Goal: Book appointment/travel/reservation

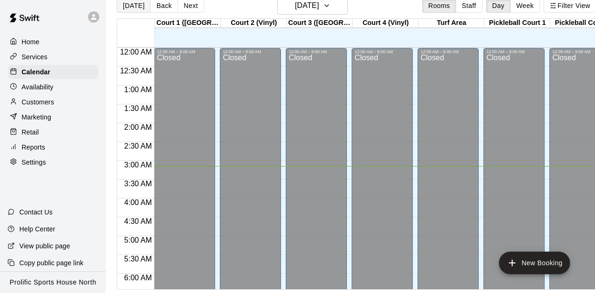
scroll to position [645, 0]
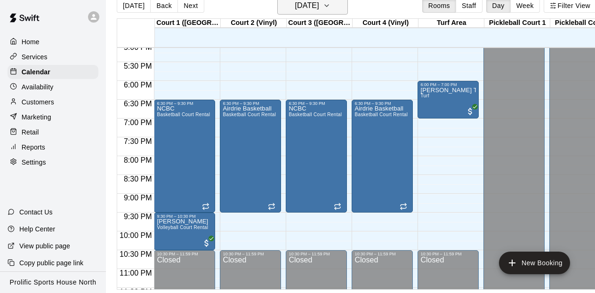
click at [319, 8] on h6 "[DATE]" at bounding box center [307, 5] width 24 height 13
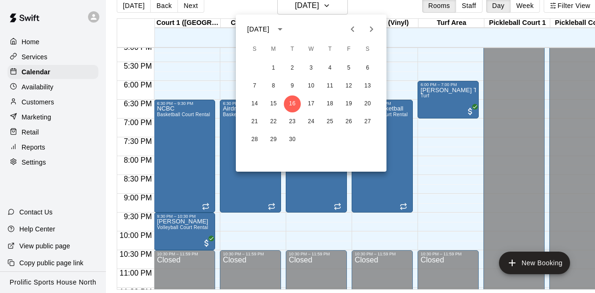
click at [369, 30] on icon "Next month" at bounding box center [371, 29] width 11 height 11
click at [253, 88] on button "2" at bounding box center [254, 86] width 17 height 17
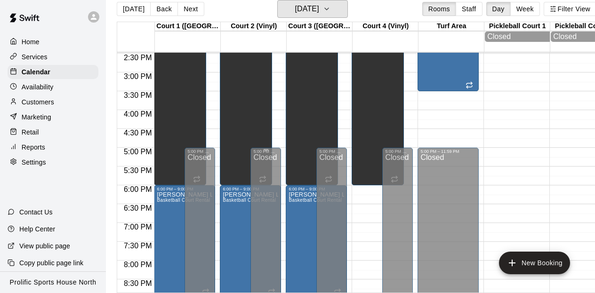
scroll to position [547, 0]
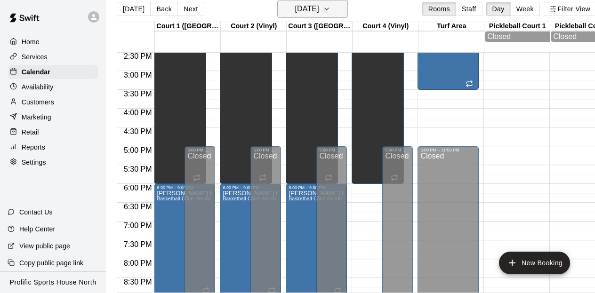
click at [331, 6] on icon "button" at bounding box center [327, 8] width 8 height 11
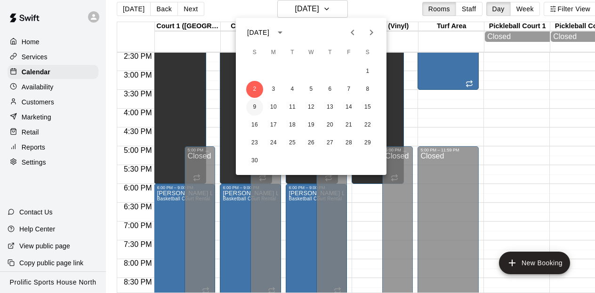
click at [255, 108] on button "9" at bounding box center [254, 107] width 17 height 17
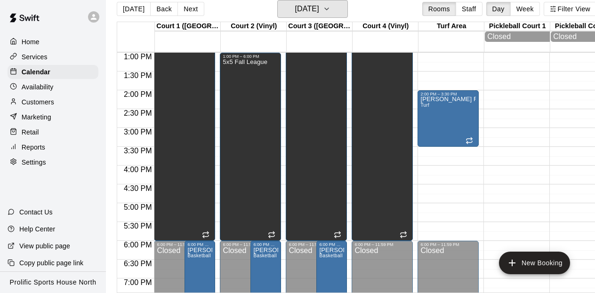
scroll to position [528, 0]
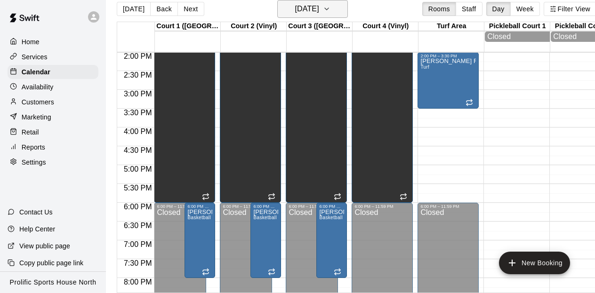
click at [331, 5] on icon "button" at bounding box center [327, 8] width 8 height 11
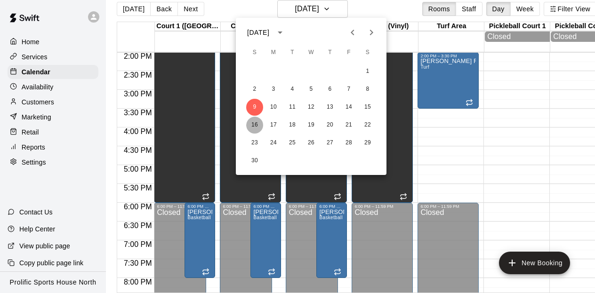
click at [253, 121] on button "16" at bounding box center [254, 125] width 17 height 17
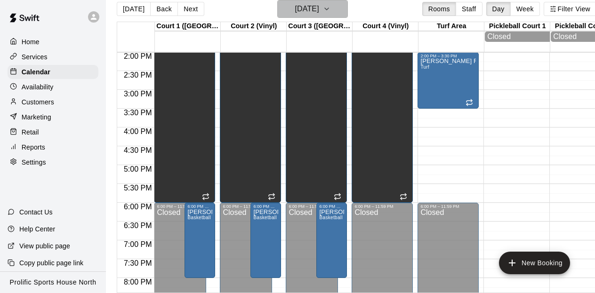
click at [329, 9] on icon "button" at bounding box center [327, 9] width 4 height 2
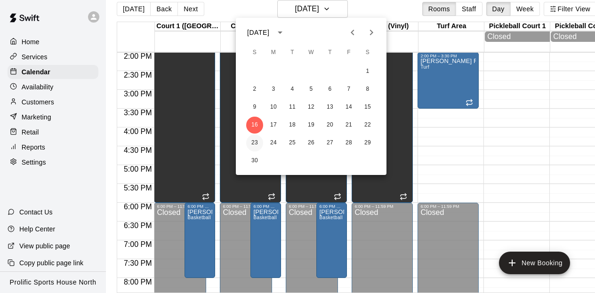
click at [252, 145] on button "23" at bounding box center [254, 143] width 17 height 17
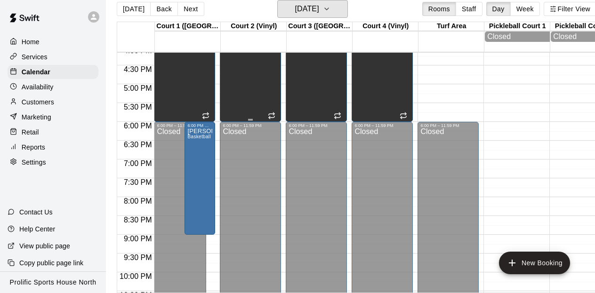
scroll to position [631, 0]
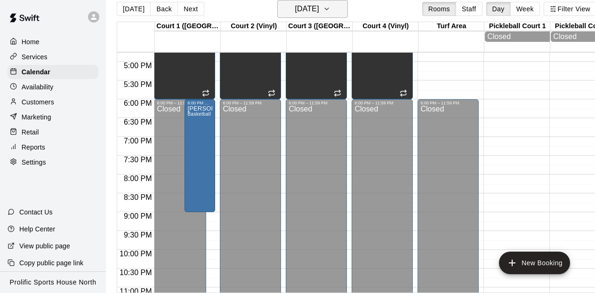
click at [304, 6] on h6 "[DATE]" at bounding box center [307, 8] width 24 height 13
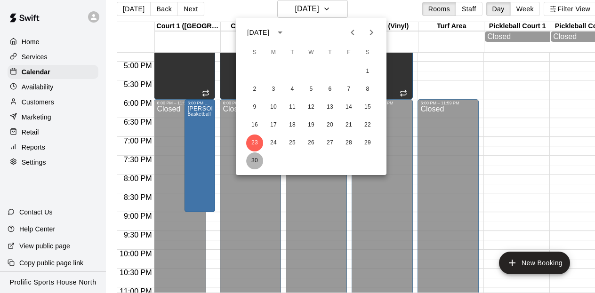
click at [251, 161] on button "30" at bounding box center [254, 161] width 17 height 17
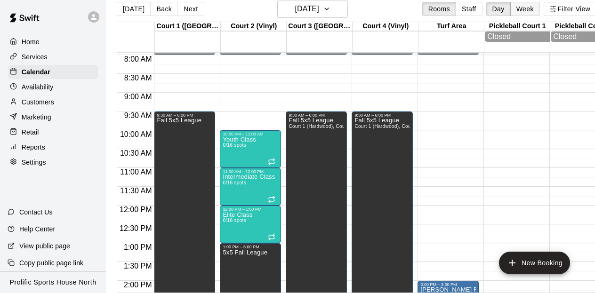
scroll to position [297, 0]
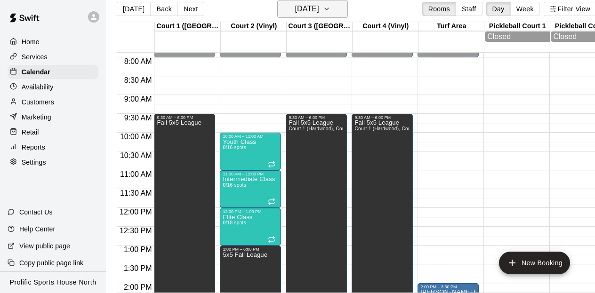
click at [331, 10] on icon "button" at bounding box center [327, 8] width 8 height 11
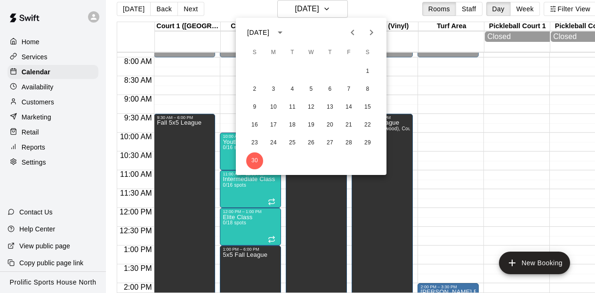
click at [372, 32] on icon "Next month" at bounding box center [371, 33] width 3 height 6
click at [257, 87] on button "7" at bounding box center [254, 89] width 17 height 17
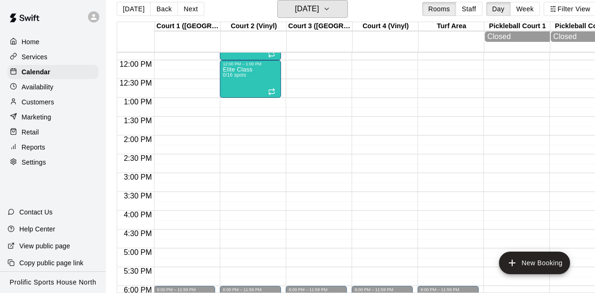
scroll to position [440, 0]
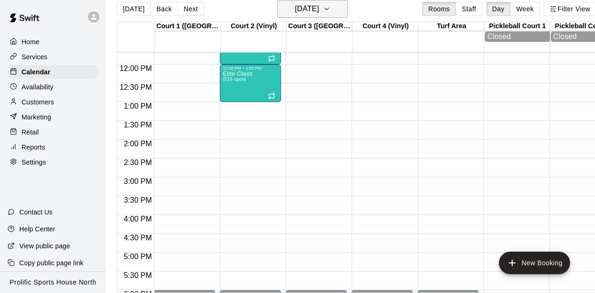
click at [332, 5] on button "[DATE]" at bounding box center [312, 9] width 71 height 18
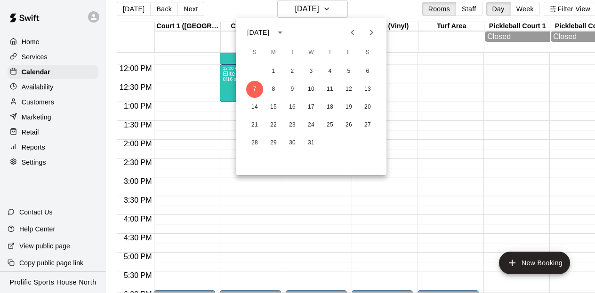
click at [412, 62] on div at bounding box center [297, 146] width 595 height 293
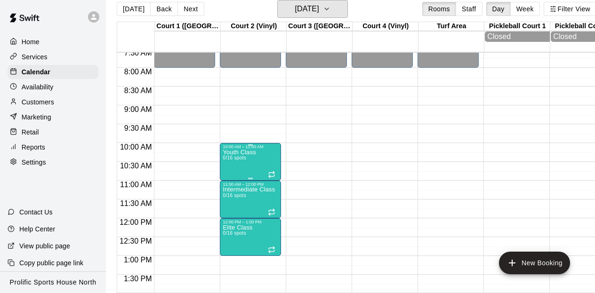
scroll to position [288, 0]
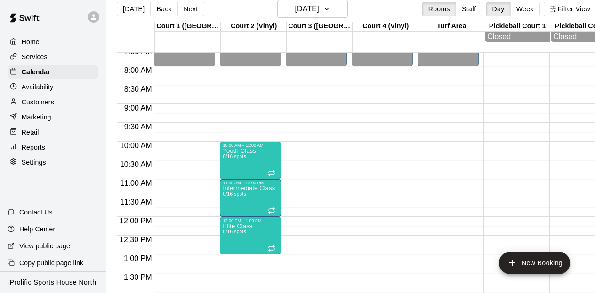
click at [181, 77] on div "12:00 AM – 8:00 AM Closed 6:00 PM – 11:59 PM Closed" at bounding box center [184, 217] width 61 height 904
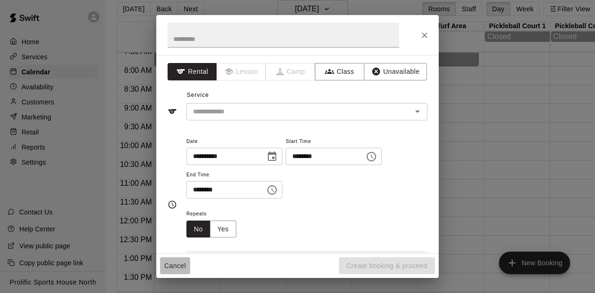
click at [174, 266] on button "Cancel" at bounding box center [175, 266] width 30 height 17
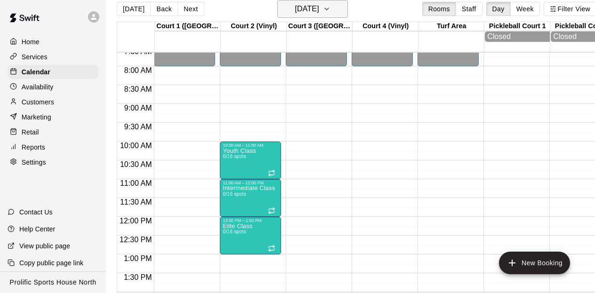
click at [312, 10] on h6 "[DATE]" at bounding box center [307, 8] width 24 height 13
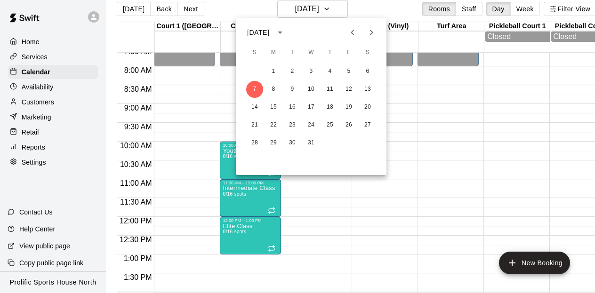
click at [350, 31] on icon "Previous month" at bounding box center [352, 32] width 11 height 11
click at [254, 156] on button "30" at bounding box center [254, 161] width 17 height 17
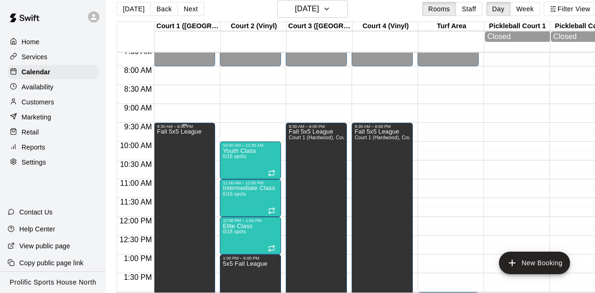
click at [195, 132] on p "Fall 5x5 League" at bounding box center [179, 132] width 45 height 0
click at [196, 103] on div at bounding box center [297, 146] width 595 height 293
click at [173, 132] on p "Fall 5x5 League" at bounding box center [179, 132] width 45 height 0
click at [165, 144] on icon "edit" at bounding box center [166, 142] width 8 height 8
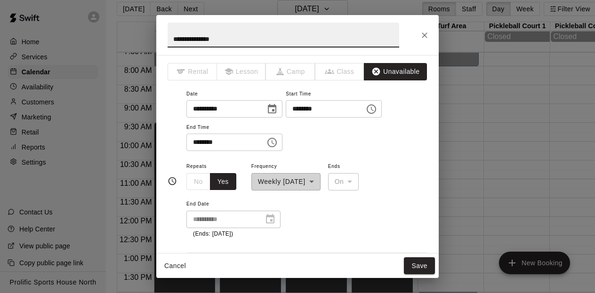
click at [376, 113] on icon "Choose time, selected time is 9:30 AM" at bounding box center [371, 109] width 9 height 9
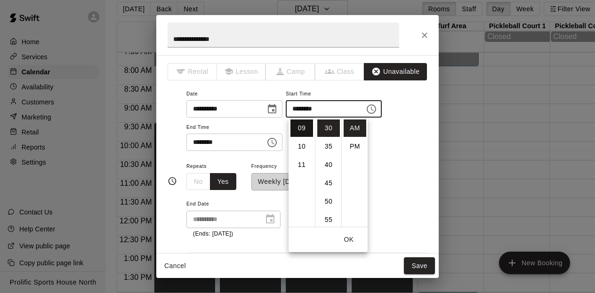
scroll to position [149, 0]
click at [301, 129] on li "08" at bounding box center [301, 126] width 23 height 17
type input "********"
click at [351, 238] on button "OK" at bounding box center [349, 239] width 30 height 17
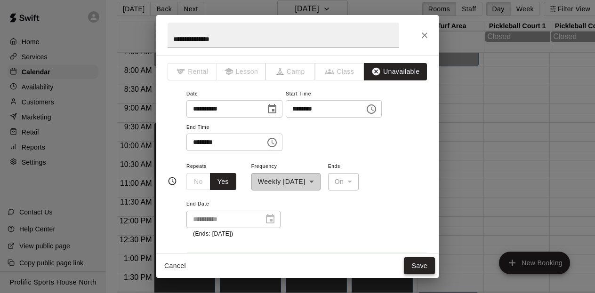
click at [418, 264] on button "Save" at bounding box center [419, 266] width 31 height 17
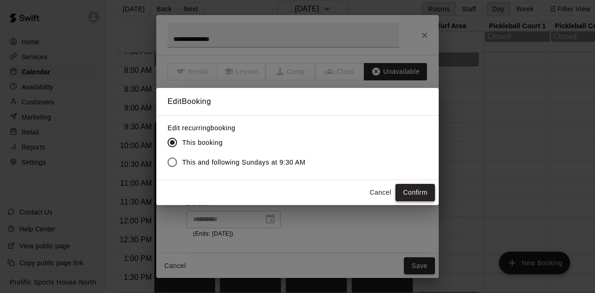
click at [412, 190] on button "Confirm" at bounding box center [415, 192] width 40 height 17
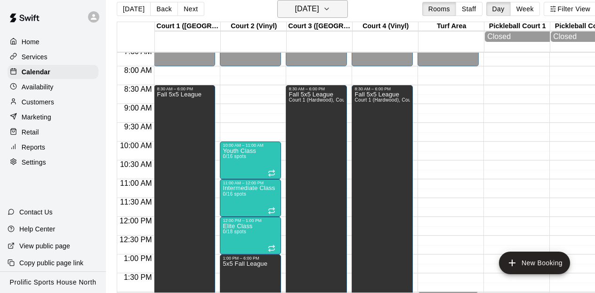
click at [331, 8] on icon "button" at bounding box center [327, 8] width 8 height 11
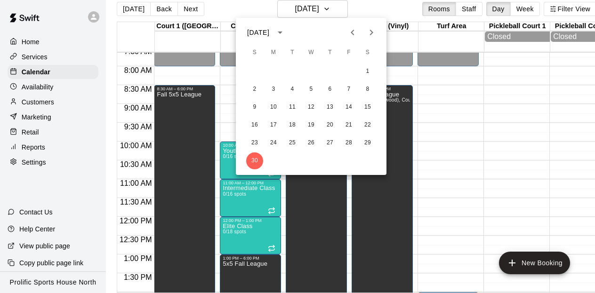
click at [375, 30] on icon "Next month" at bounding box center [371, 32] width 11 height 11
click at [253, 89] on button "7" at bounding box center [254, 89] width 17 height 17
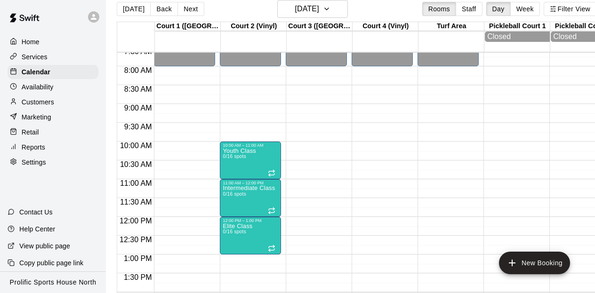
click at [172, 75] on div "12:00 AM – 8:00 AM Closed 6:00 PM – 11:59 PM Closed" at bounding box center [184, 217] width 61 height 904
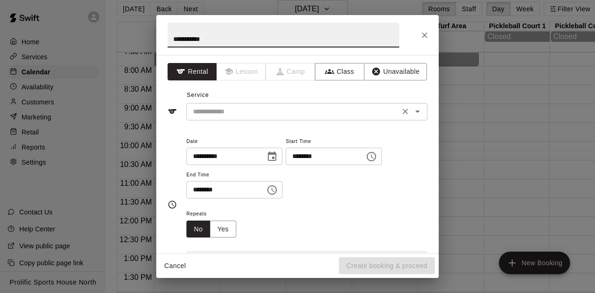
type input "**********"
click at [215, 114] on input "text" at bounding box center [293, 112] width 208 height 12
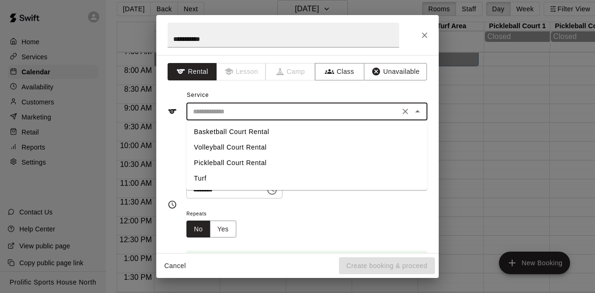
click at [219, 133] on li "Basketball Court Rental" at bounding box center [306, 132] width 241 height 16
type input "**********"
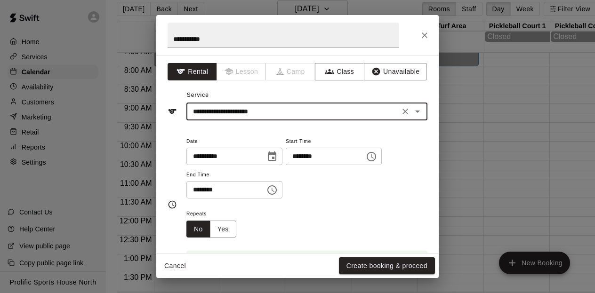
click at [274, 190] on icon "Choose time, selected time is 8:30 AM" at bounding box center [271, 190] width 11 height 11
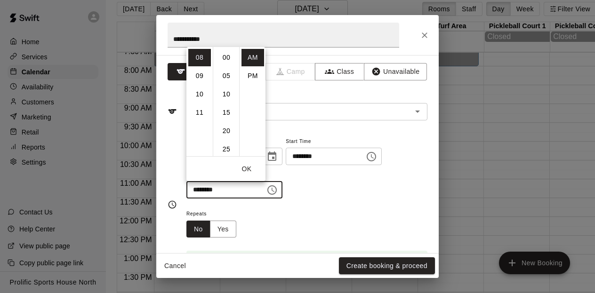
scroll to position [110, 0]
click at [251, 77] on li "PM" at bounding box center [253, 75] width 23 height 17
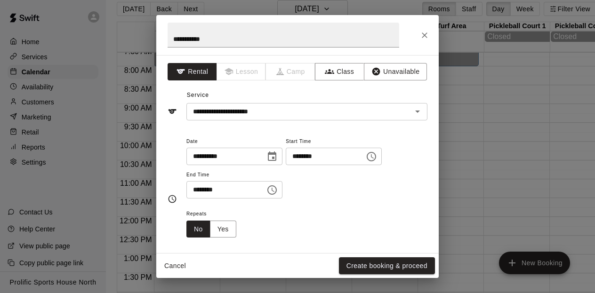
scroll to position [17, 0]
click at [275, 191] on icon "Choose time, selected time is 8:30 PM" at bounding box center [271, 190] width 11 height 11
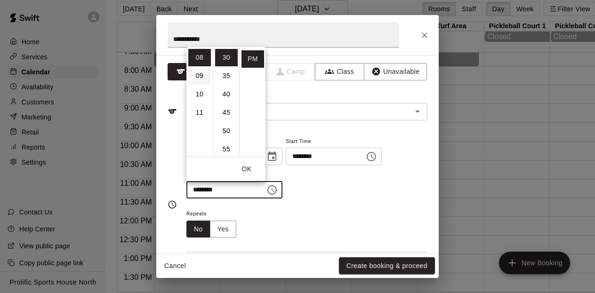
click at [199, 75] on li "09" at bounding box center [199, 75] width 23 height 17
type input "********"
click at [301, 228] on div "Repeats No Yes" at bounding box center [306, 223] width 241 height 30
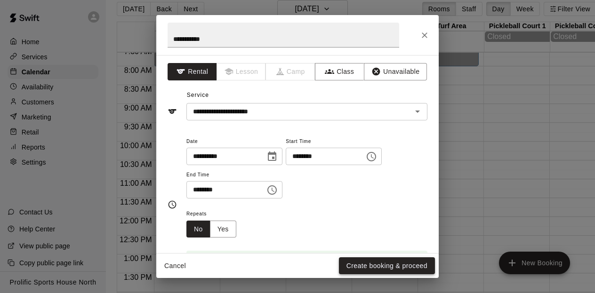
click at [395, 272] on button "Create booking & proceed" at bounding box center [387, 266] width 96 height 17
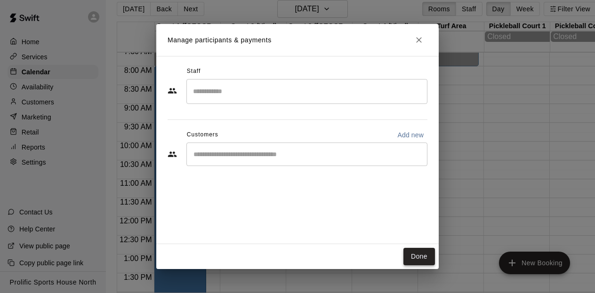
click at [418, 255] on button "Done" at bounding box center [419, 256] width 32 height 17
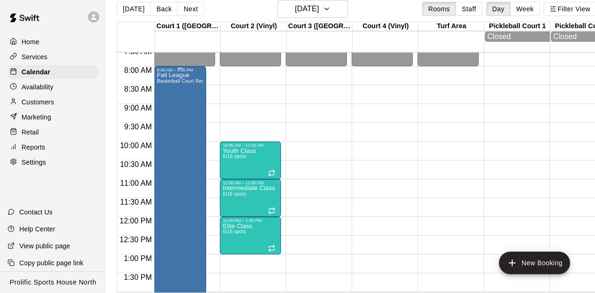
click at [186, 75] on p "Fall League" at bounding box center [180, 75] width 47 height 0
click at [170, 80] on icon "edit" at bounding box center [166, 85] width 11 height 11
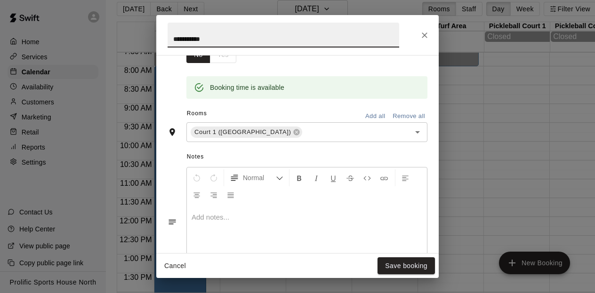
scroll to position [179, 0]
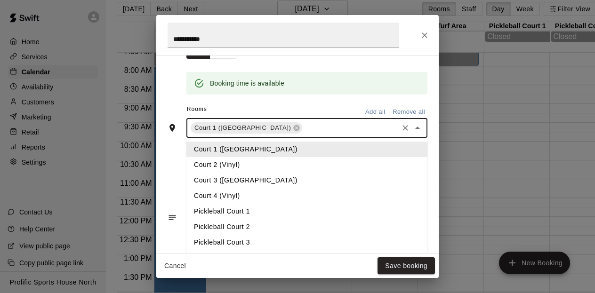
click at [304, 130] on input "text" at bounding box center [350, 128] width 93 height 12
click at [248, 180] on li "Court 3 ([GEOGRAPHIC_DATA])" at bounding box center [306, 181] width 241 height 16
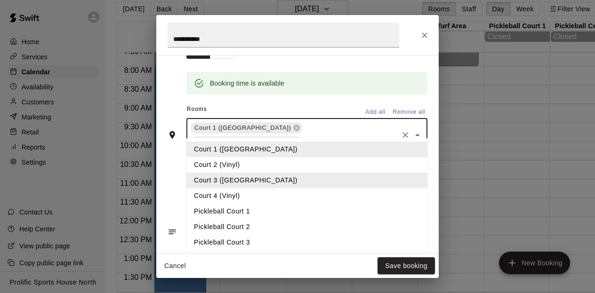
click at [362, 137] on input "text" at bounding box center [350, 143] width 93 height 12
click at [235, 197] on li "Court 4 (Vinyl)" at bounding box center [306, 196] width 241 height 16
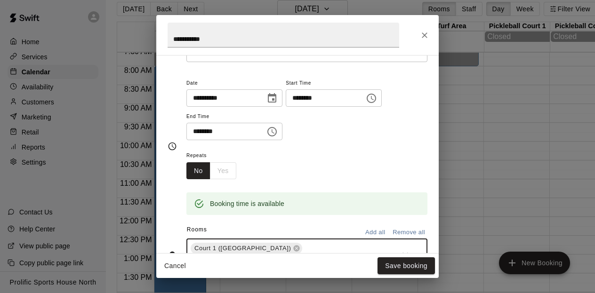
scroll to position [0, 0]
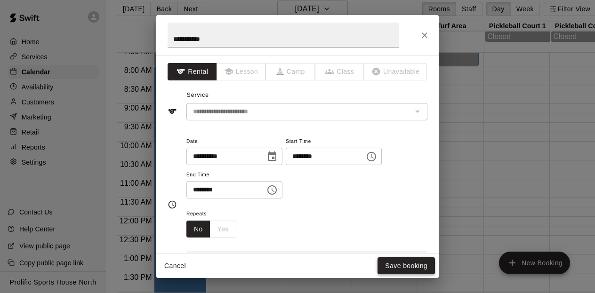
click at [420, 268] on button "Save booking" at bounding box center [406, 266] width 57 height 17
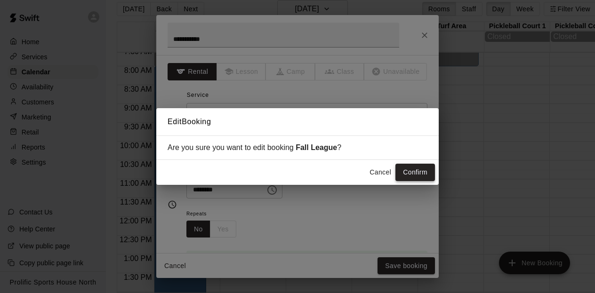
click at [424, 174] on button "Confirm" at bounding box center [415, 172] width 40 height 17
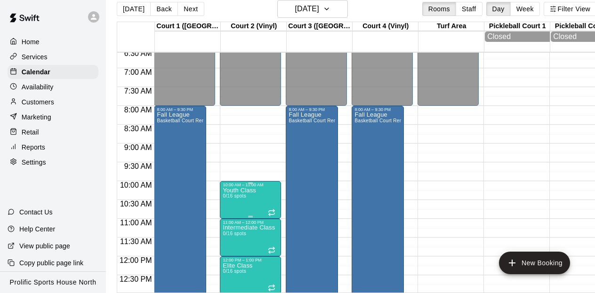
scroll to position [246, 0]
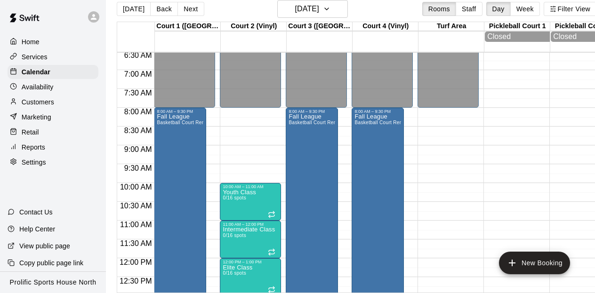
click at [240, 111] on div "12:00 AM – 8:00 AM Closed 10:00 AM – 11:00 AM Youth Class 0/16 spots 11:00 AM –…" at bounding box center [250, 258] width 61 height 904
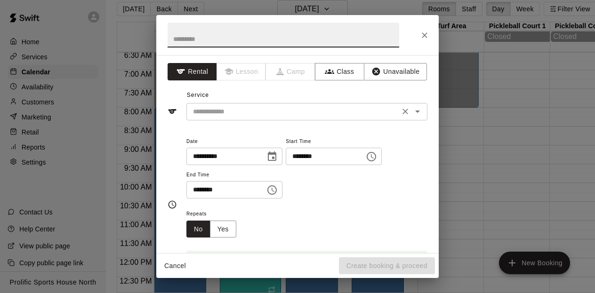
click at [225, 111] on input "text" at bounding box center [293, 112] width 208 height 12
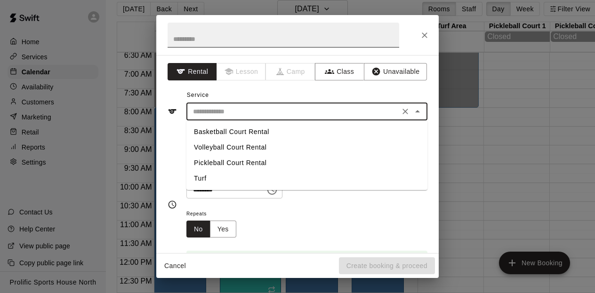
click at [211, 30] on input "text" at bounding box center [284, 35] width 232 height 25
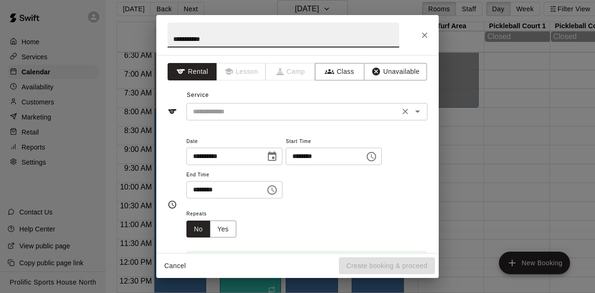
type input "**********"
click at [222, 111] on input "text" at bounding box center [293, 112] width 208 height 12
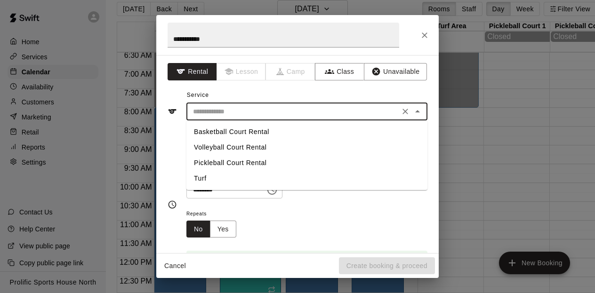
click at [220, 134] on li "Basketball Court Rental" at bounding box center [306, 132] width 241 height 16
type input "**********"
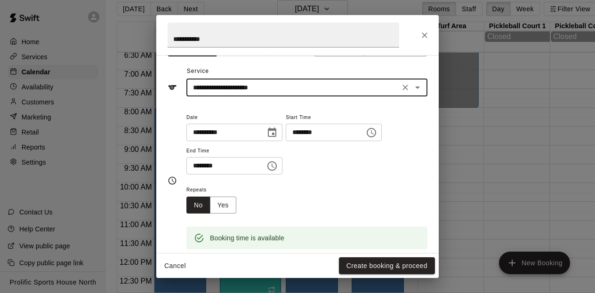
scroll to position [26, 0]
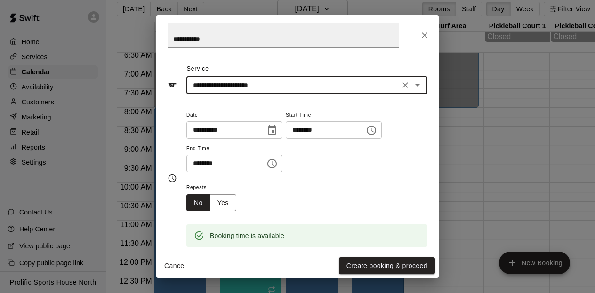
click at [275, 165] on icon "Choose time, selected time is 8:30 AM" at bounding box center [271, 163] width 11 height 11
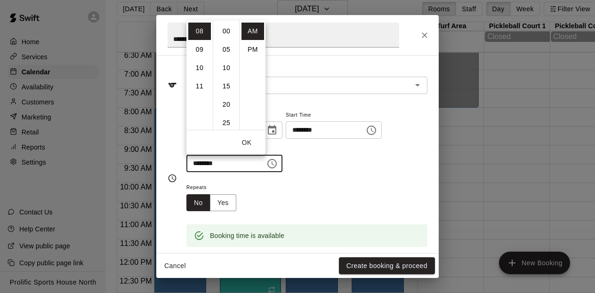
scroll to position [110, 0]
click at [203, 65] on li "10" at bounding box center [199, 67] width 23 height 17
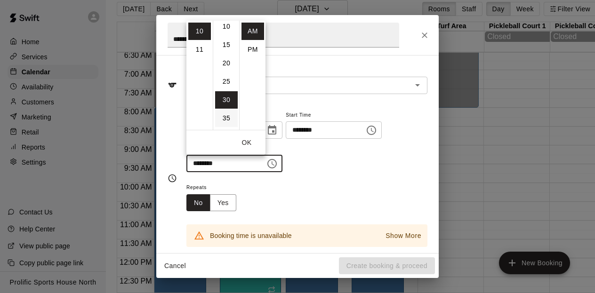
scroll to position [23, 0]
click at [225, 40] on li "10" at bounding box center [226, 44] width 23 height 17
click at [226, 30] on li "00" at bounding box center [226, 31] width 23 height 17
type input "********"
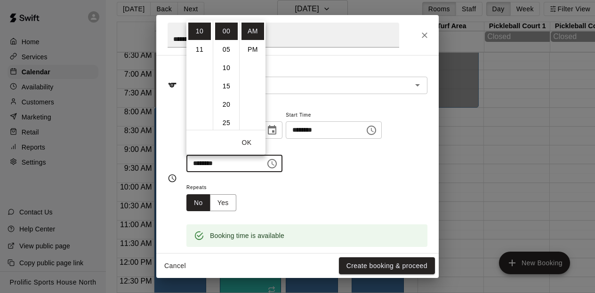
click at [245, 148] on button "OK" at bounding box center [247, 142] width 30 height 17
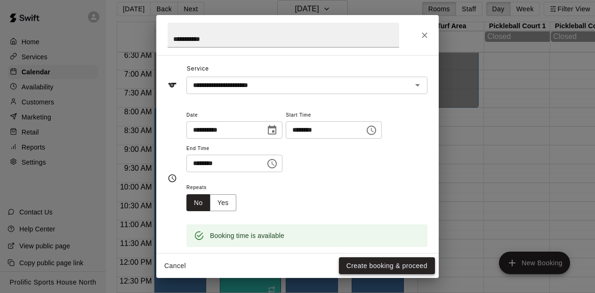
click at [368, 265] on button "Create booking & proceed" at bounding box center [387, 266] width 96 height 17
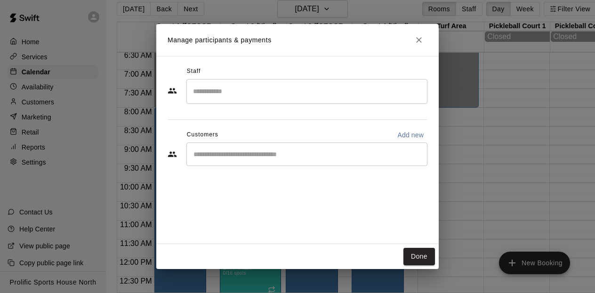
click at [271, 89] on input "Search staff" at bounding box center [307, 91] width 233 height 16
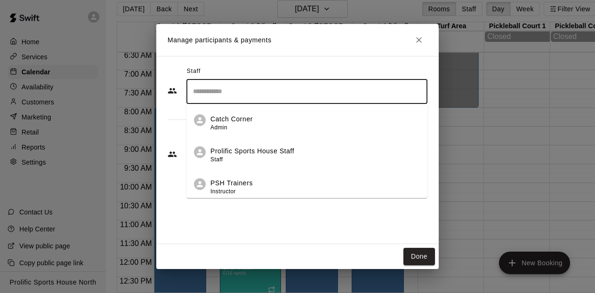
click at [252, 164] on div "Prolific Sports House Staff Staff" at bounding box center [252, 155] width 84 height 18
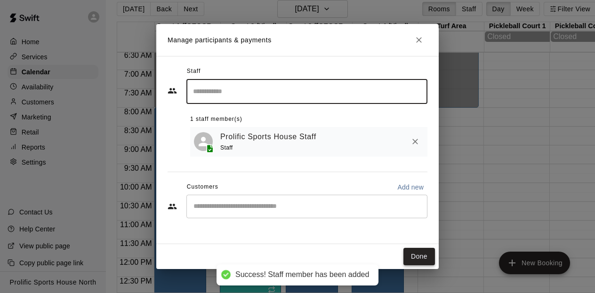
click at [420, 257] on button "Done" at bounding box center [419, 256] width 32 height 17
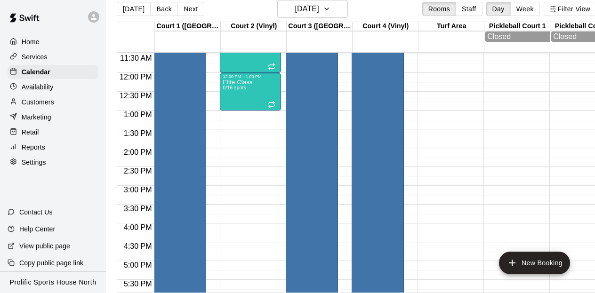
scroll to position [437, 0]
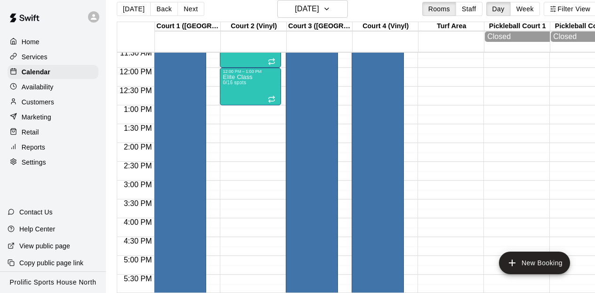
click at [247, 109] on div "12:00 AM – 8:00 AM Closed 8:00 AM – 10:00 AM Fall League Basketball Court Renta…" at bounding box center [250, 68] width 61 height 904
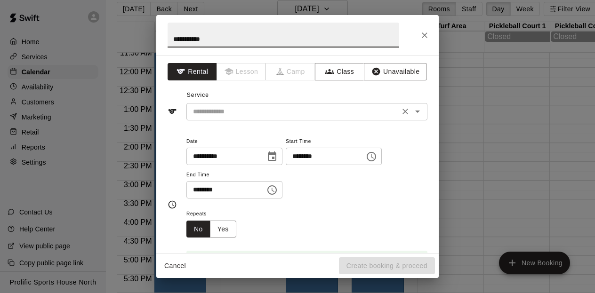
click at [224, 118] on div "​" at bounding box center [306, 111] width 241 height 17
type input "**********"
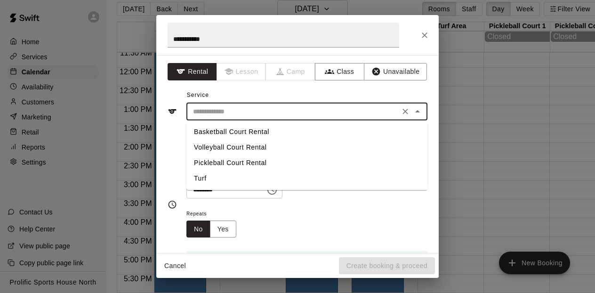
click at [225, 132] on li "Basketball Court Rental" at bounding box center [306, 132] width 241 height 16
type input "**********"
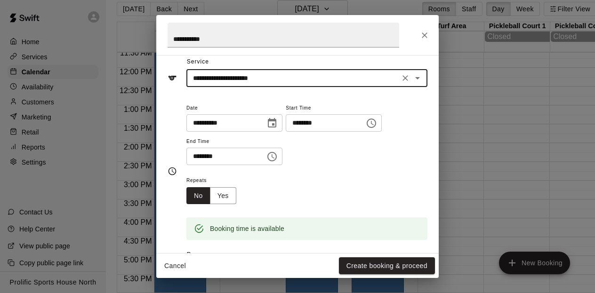
scroll to position [36, 0]
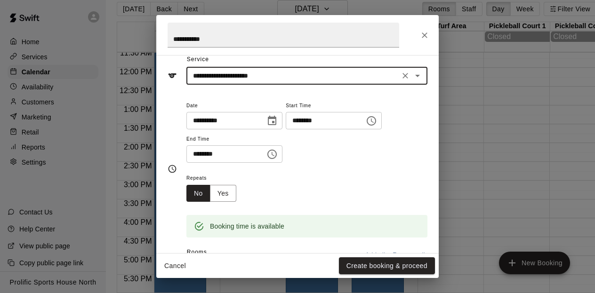
click at [276, 158] on icon "Choose time, selected time is 1:30 PM" at bounding box center [271, 154] width 11 height 11
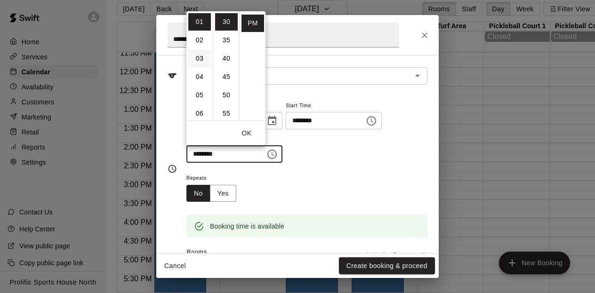
scroll to position [0, 0]
click at [200, 80] on li "09" at bounding box center [199, 86] width 23 height 17
click at [222, 24] on li "00" at bounding box center [226, 21] width 23 height 17
type input "********"
click at [327, 191] on div "Repeats No Yes" at bounding box center [306, 187] width 241 height 30
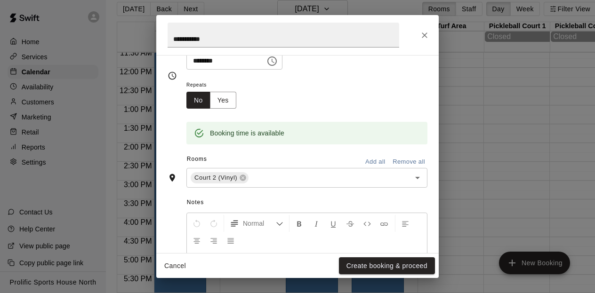
scroll to position [132, 0]
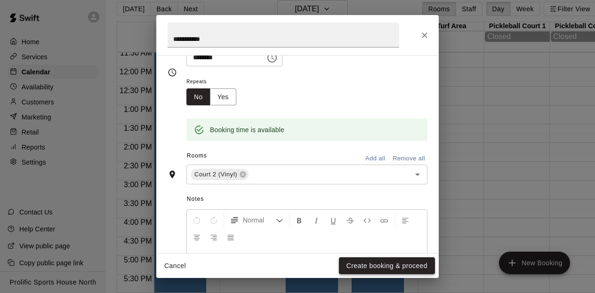
click at [381, 266] on button "Create booking & proceed" at bounding box center [387, 266] width 96 height 17
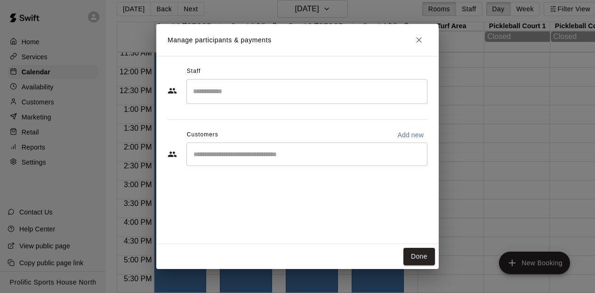
click at [253, 92] on input "Search staff" at bounding box center [307, 91] width 233 height 16
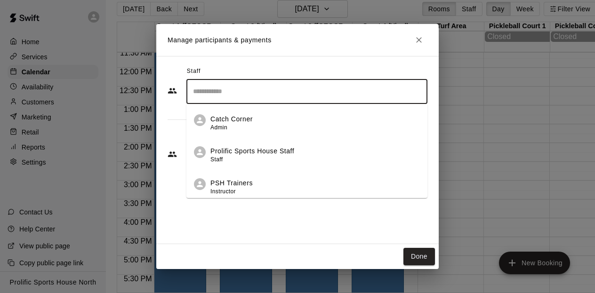
click at [250, 146] on p "Prolific Sports House Staff" at bounding box center [252, 151] width 84 height 10
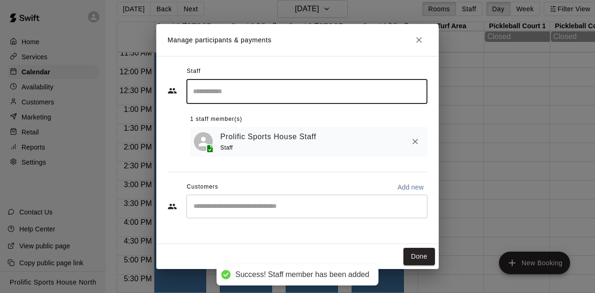
click at [417, 257] on button "Done" at bounding box center [419, 256] width 32 height 17
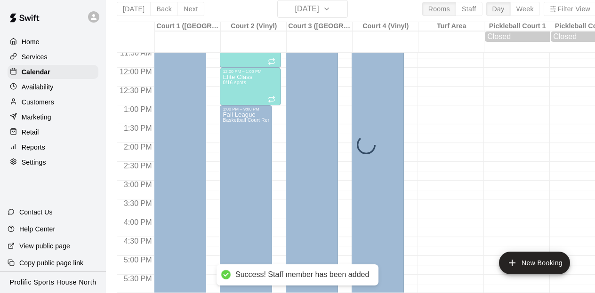
click at [417, 257] on div at bounding box center [384, 260] width 65 height 9
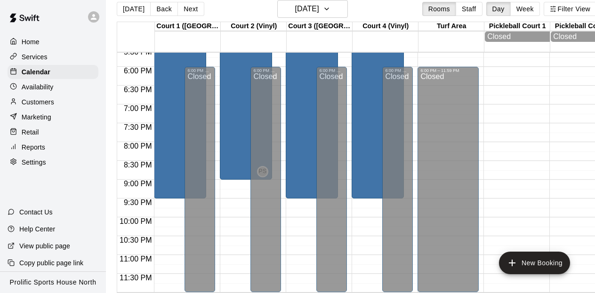
scroll to position [15, 0]
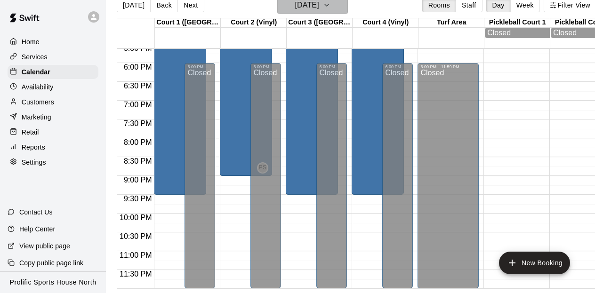
click at [331, 6] on icon "button" at bounding box center [327, 5] width 8 height 11
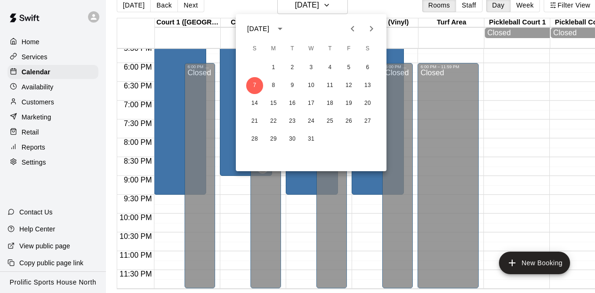
click at [359, 29] on button "Previous month" at bounding box center [352, 28] width 19 height 19
click at [348, 104] on button "19" at bounding box center [348, 103] width 17 height 17
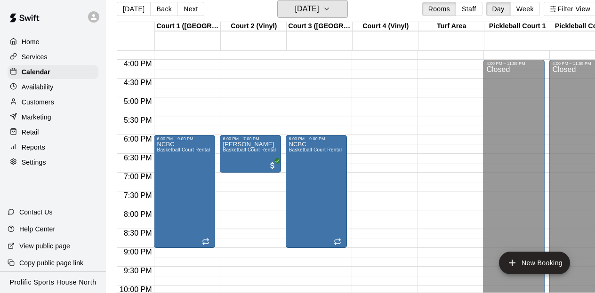
scroll to position [593, 0]
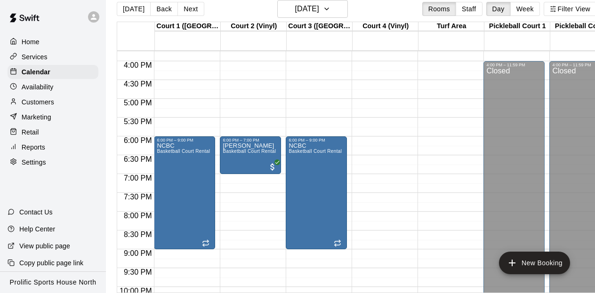
click at [96, 18] on icon at bounding box center [94, 17] width 6 height 6
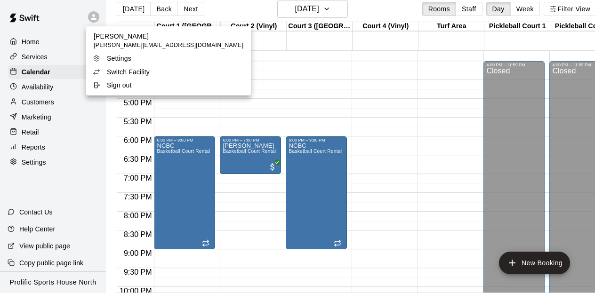
click at [117, 72] on p "Switch Facility" at bounding box center [128, 71] width 43 height 9
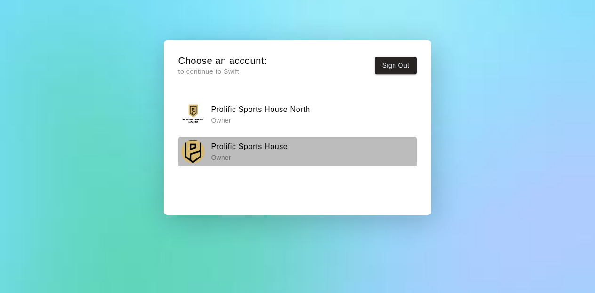
click at [254, 153] on p "Owner" at bounding box center [249, 157] width 77 height 9
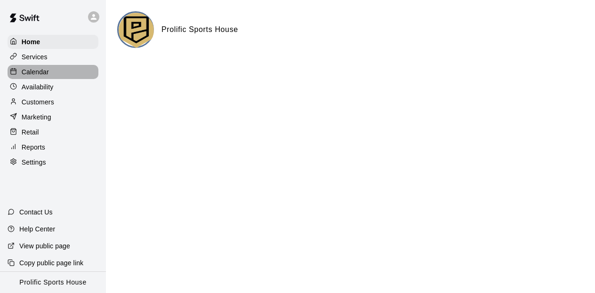
click at [41, 74] on p "Calendar" at bounding box center [35, 71] width 27 height 9
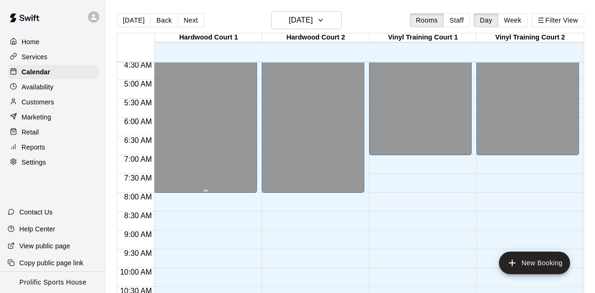
scroll to position [171, 0]
click at [343, 15] on div "[DATE] Back [DATE][DATE] Rooms Staff Day Week Filter View" at bounding box center [351, 22] width 468 height 22
click at [324, 20] on icon "button" at bounding box center [321, 20] width 8 height 11
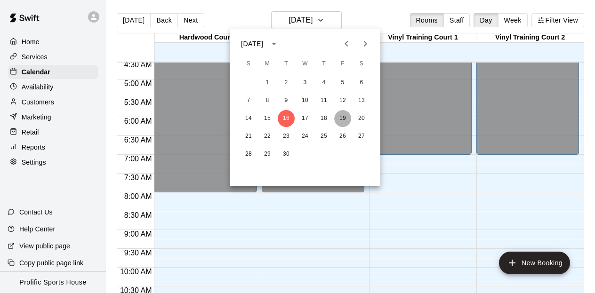
click at [345, 118] on button "19" at bounding box center [342, 118] width 17 height 17
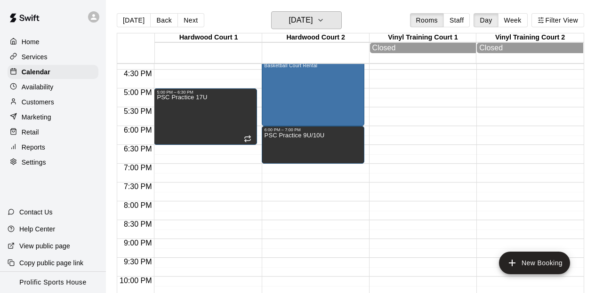
scroll to position [623, 0]
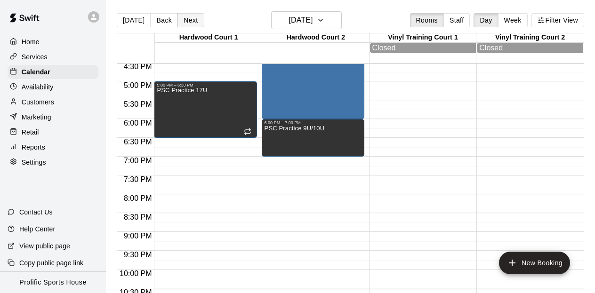
click at [194, 24] on button "Next" at bounding box center [190, 20] width 26 height 14
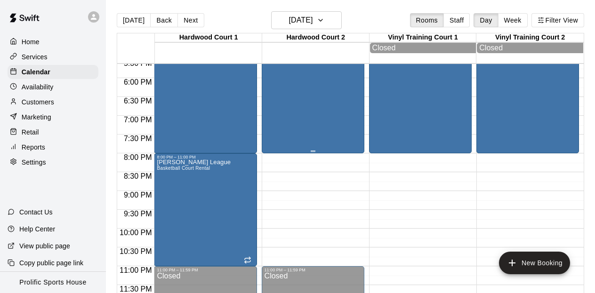
scroll to position [15, 0]
